Goal: Task Accomplishment & Management: Use online tool/utility

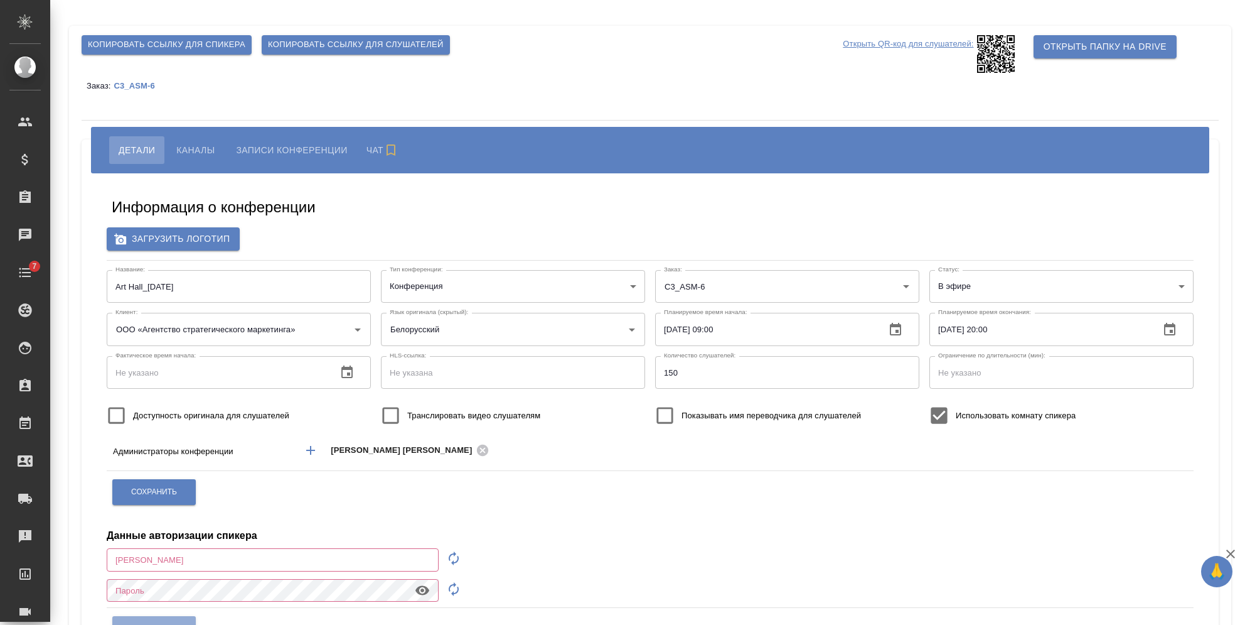
type input "ООО «Агентство стратегического маркетинга»"
type input "[EMAIL_ADDRESS][DOMAIN_NAME]"
click at [212, 146] on span "Каналы" at bounding box center [195, 149] width 38 height 15
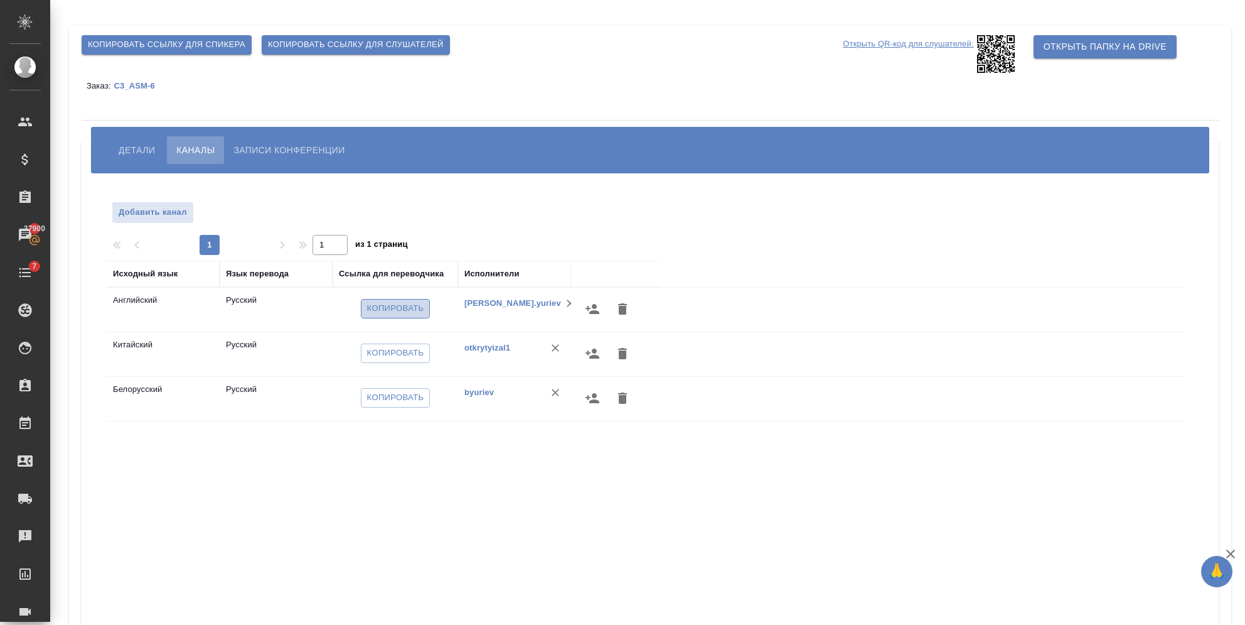
click at [390, 312] on span "Копировать" at bounding box center [395, 308] width 57 height 14
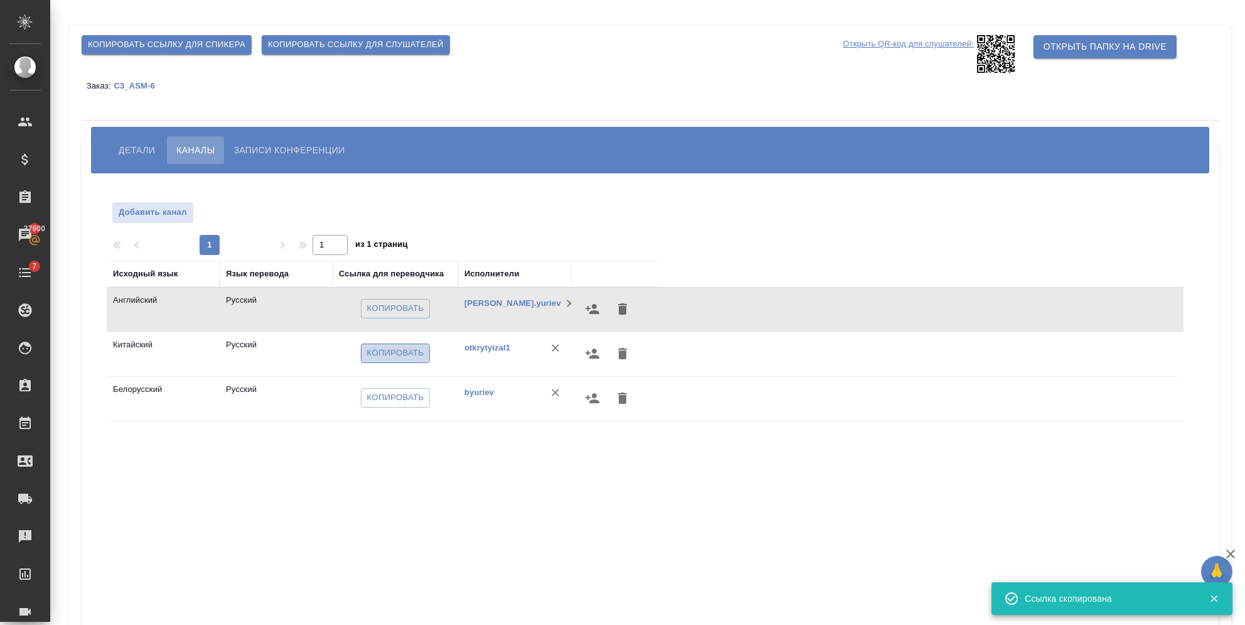
click at [396, 348] on span "Копировать" at bounding box center [395, 353] width 57 height 14
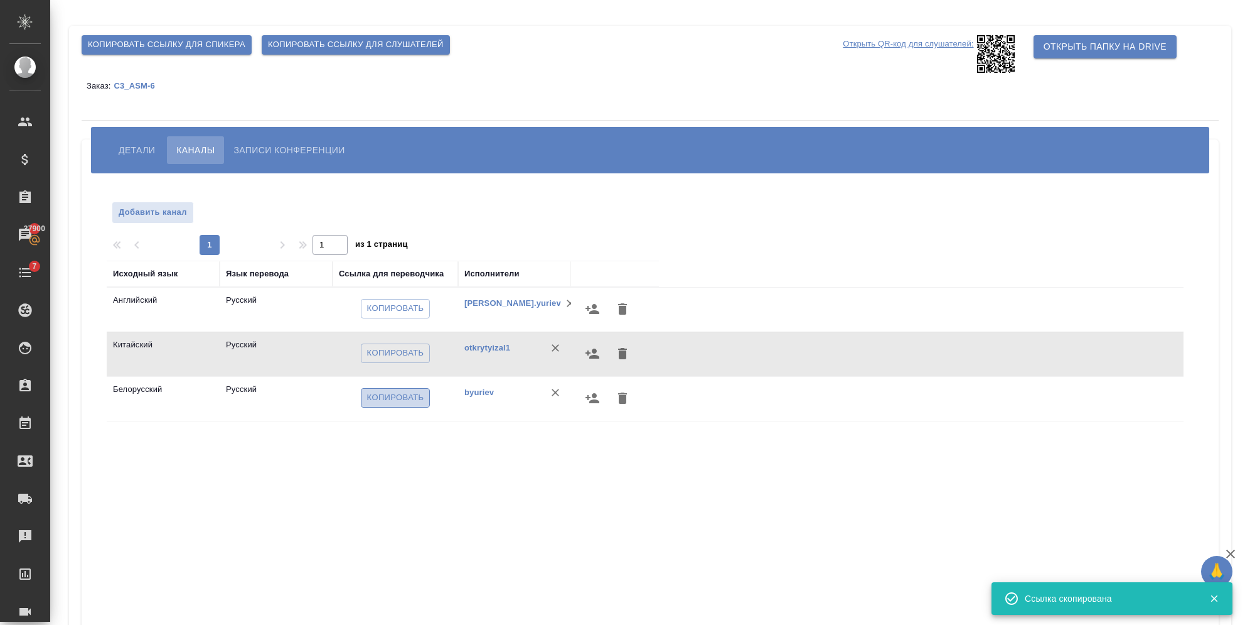
click at [373, 397] on span "Копировать" at bounding box center [395, 397] width 57 height 14
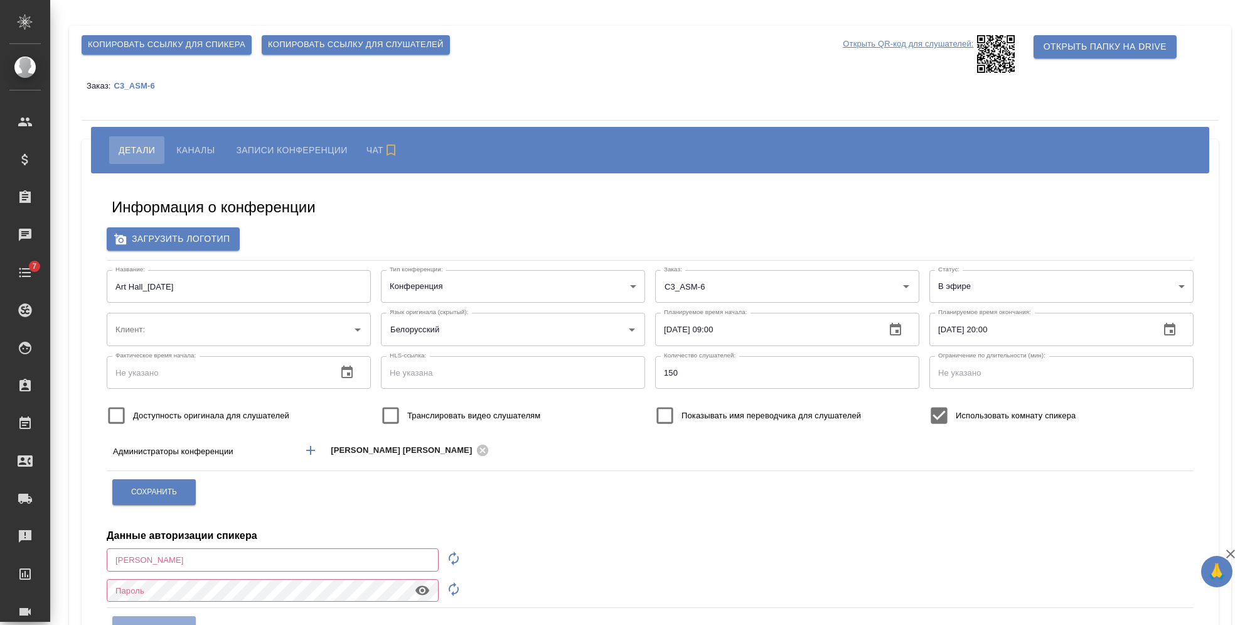
type input "ООО «Агентство стратегического маркетинга»"
type input "[EMAIL_ADDRESS][DOMAIN_NAME]"
click at [207, 148] on span "Каналы" at bounding box center [195, 149] width 38 height 15
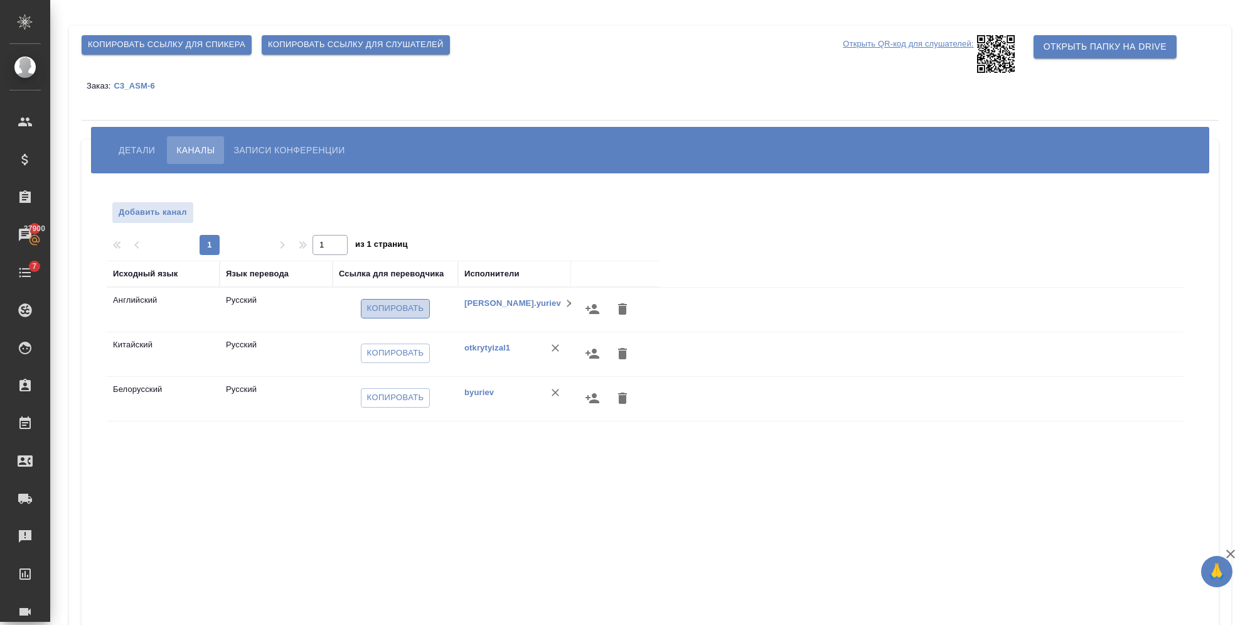
click at [409, 311] on span "Копировать" at bounding box center [395, 308] width 57 height 14
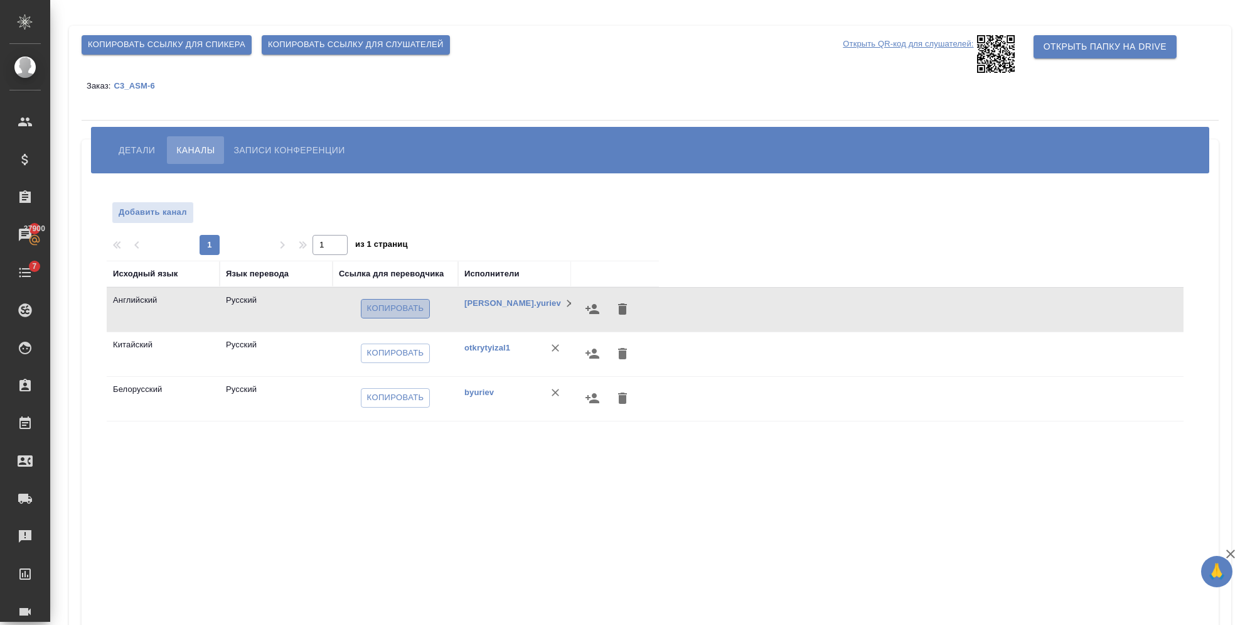
click at [376, 304] on span "Копировать" at bounding box center [395, 308] width 57 height 14
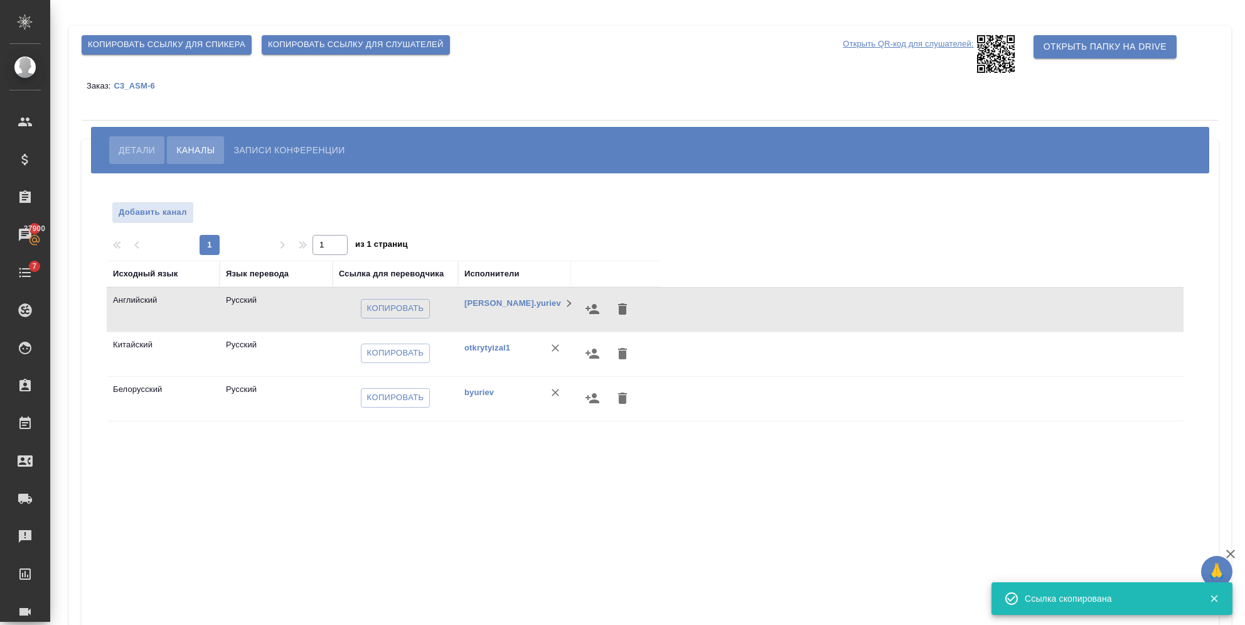
click at [139, 144] on span "Детали" at bounding box center [137, 149] width 36 height 15
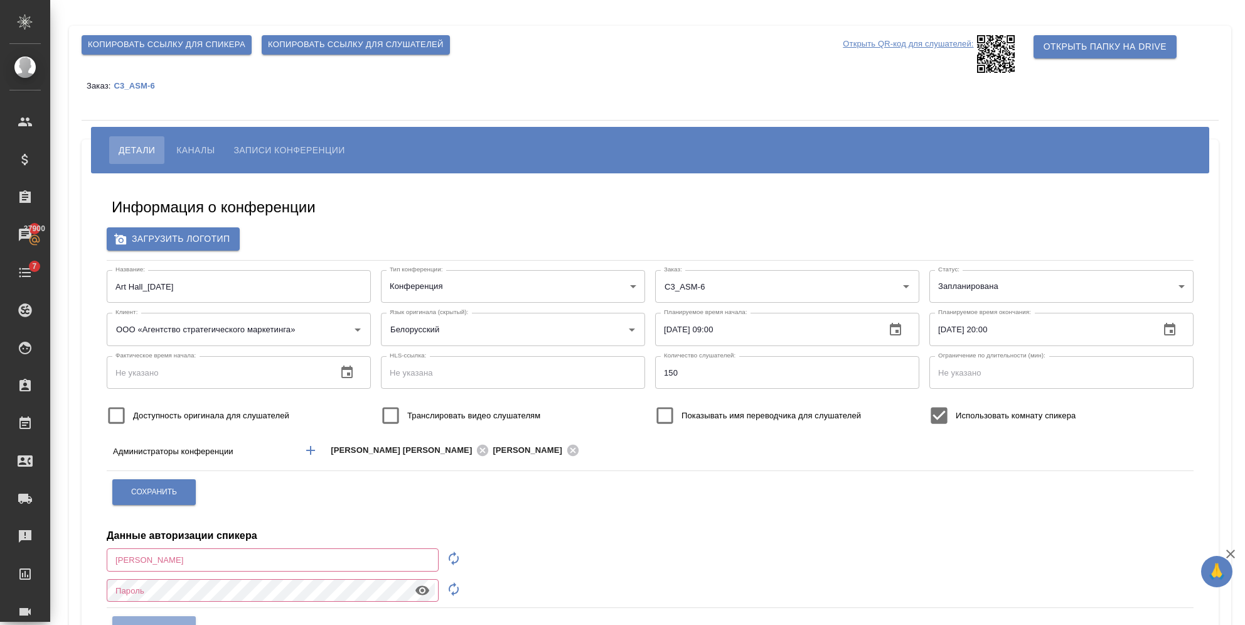
type input "[EMAIL_ADDRESS][DOMAIN_NAME]"
type input "ООО «Агентство стратегического маркетинга»"
